Goal: Register for event/course: Sign up to attend an event or enroll in a course

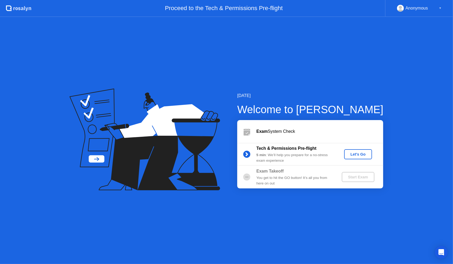
click at [359, 152] on div "Let's Go" at bounding box center [358, 154] width 24 height 4
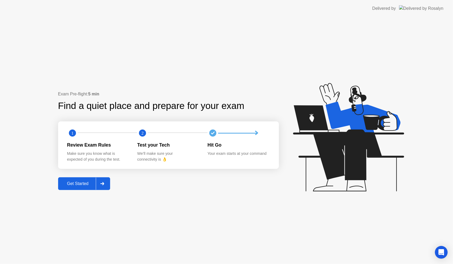
click at [75, 185] on div "Get Started" at bounding box center [78, 184] width 36 height 5
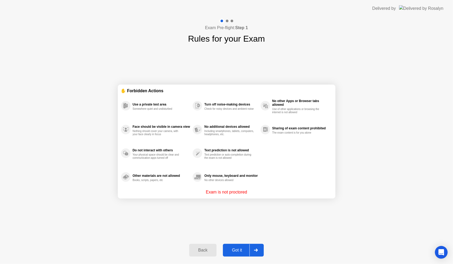
click at [239, 250] on div "Got it" at bounding box center [236, 250] width 25 height 5
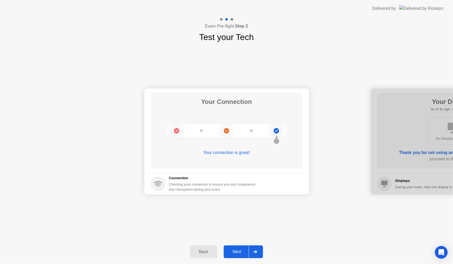
click at [245, 253] on div "Next" at bounding box center [237, 252] width 24 height 5
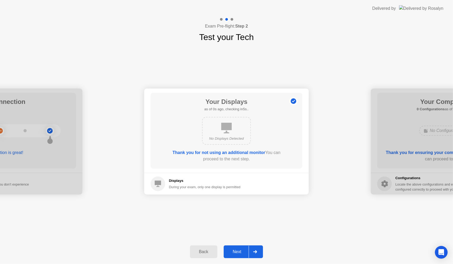
click at [245, 254] on div "Next" at bounding box center [237, 252] width 24 height 5
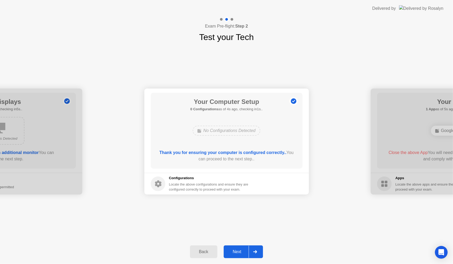
click at [245, 253] on div "Next" at bounding box center [237, 252] width 24 height 5
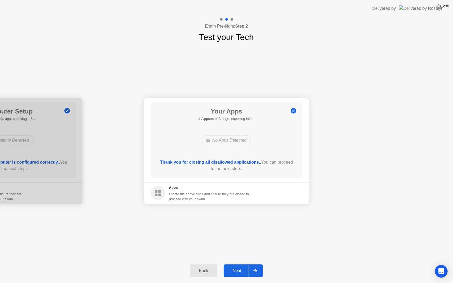
click at [242, 264] on div "Next" at bounding box center [237, 271] width 24 height 5
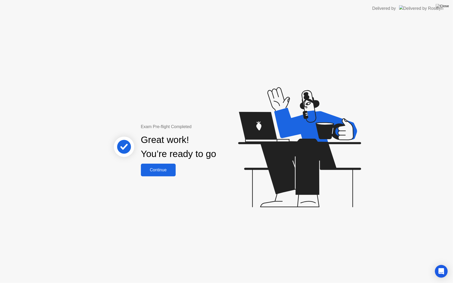
click at [167, 175] on button "Continue" at bounding box center [158, 170] width 35 height 13
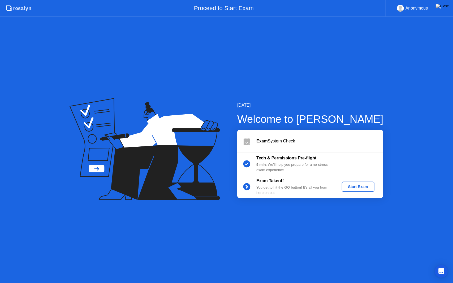
click at [353, 189] on div "Start Exam" at bounding box center [358, 187] width 28 height 4
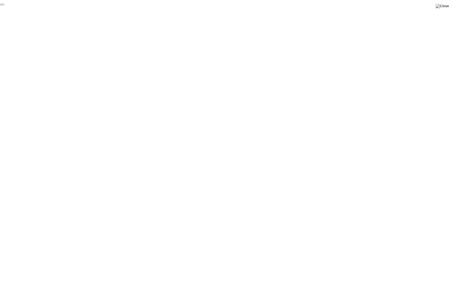
click div "End Proctoring Session"
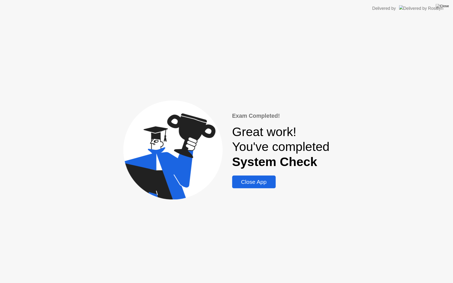
click at [251, 185] on div "Close App" at bounding box center [254, 182] width 40 height 6
